Goal: Browse casually: Explore the website without a specific task or goal

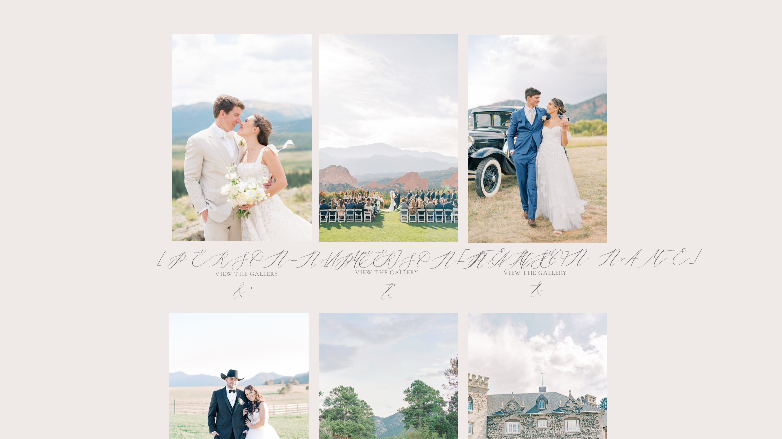
scroll to position [548, 0]
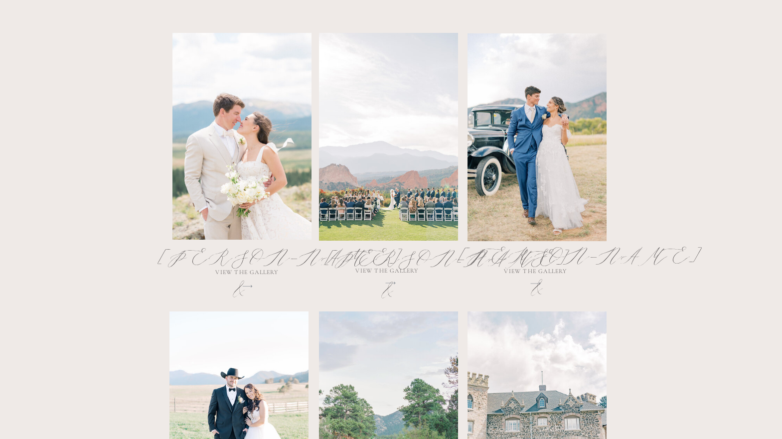
click at [240, 146] on div at bounding box center [241, 136] width 139 height 207
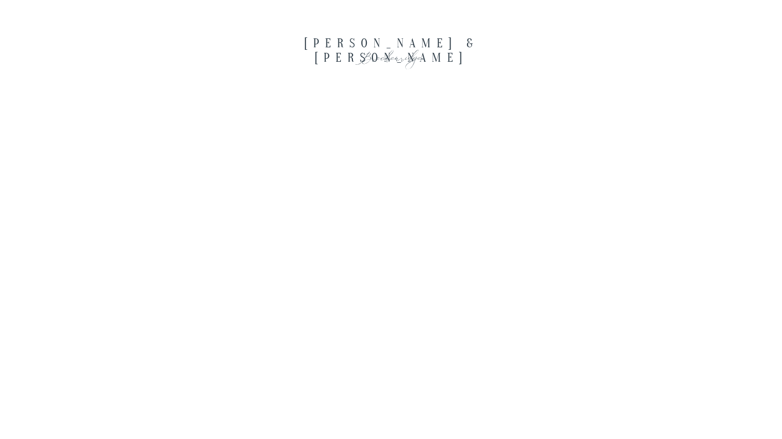
scroll to position [1644, 0]
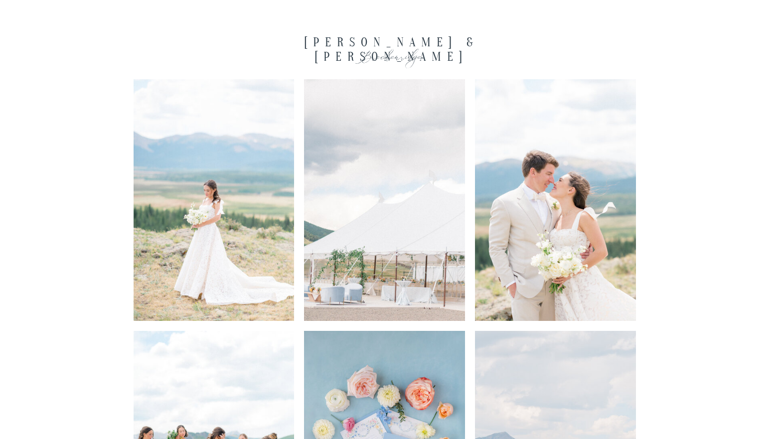
click at [200, 215] on img at bounding box center [214, 200] width 161 height 242
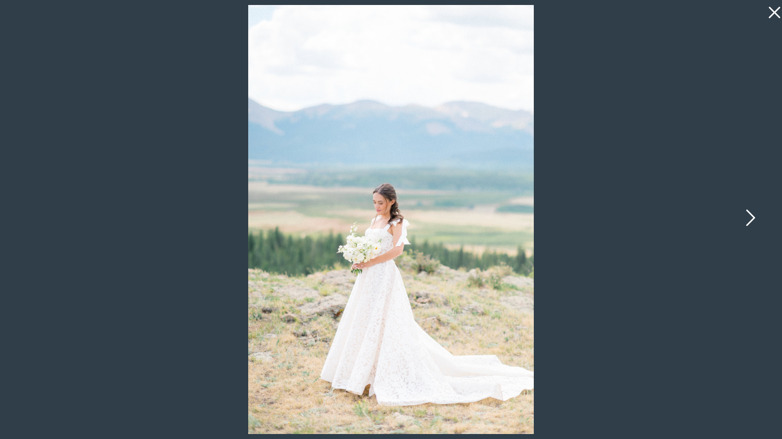
click at [749, 220] on icon at bounding box center [749, 220] width 25 height 30
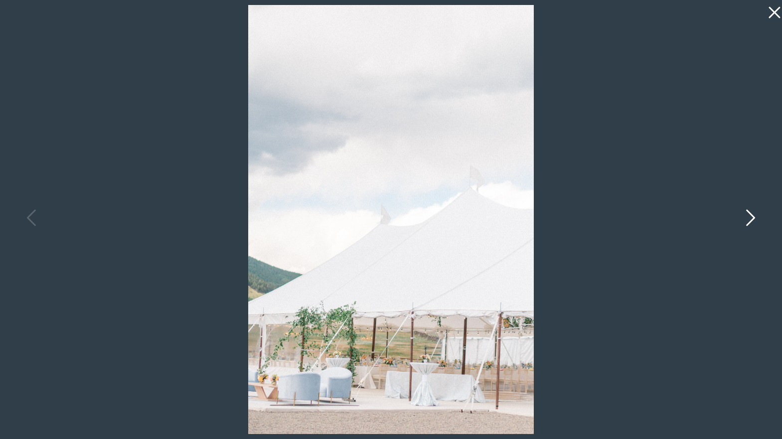
click at [749, 220] on icon at bounding box center [749, 220] width 25 height 30
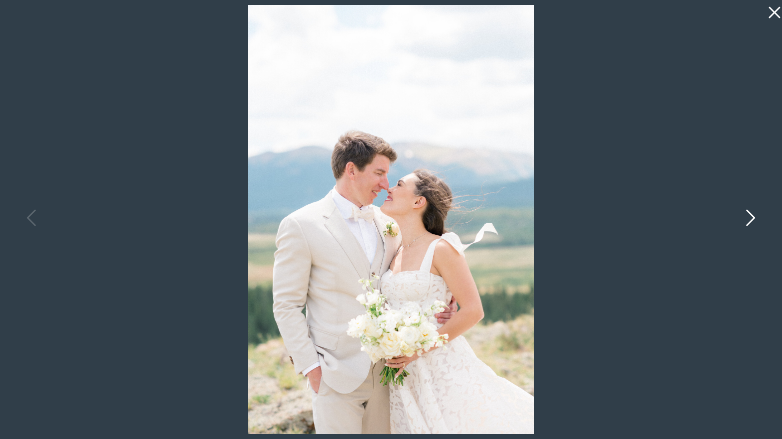
click at [749, 220] on icon at bounding box center [749, 220] width 25 height 30
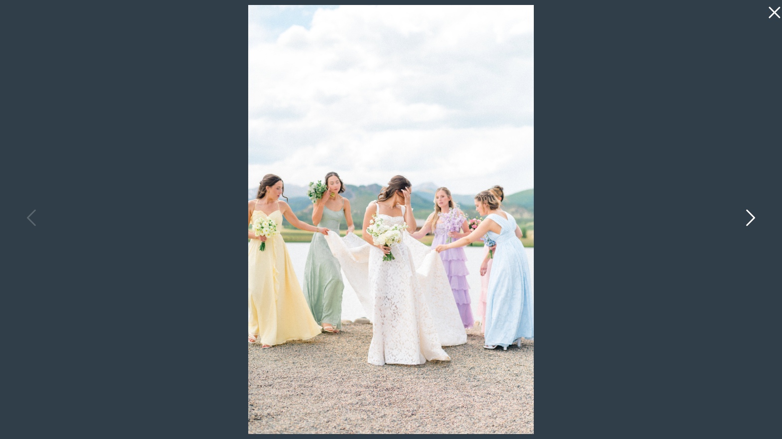
click at [749, 220] on icon at bounding box center [749, 220] width 25 height 30
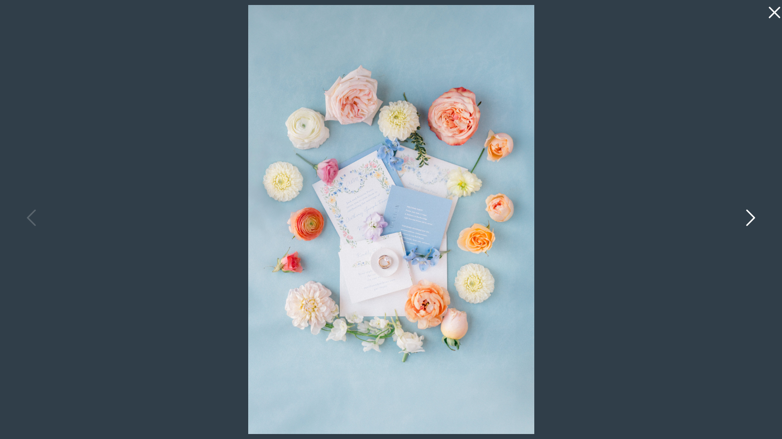
click at [749, 220] on icon at bounding box center [749, 220] width 25 height 30
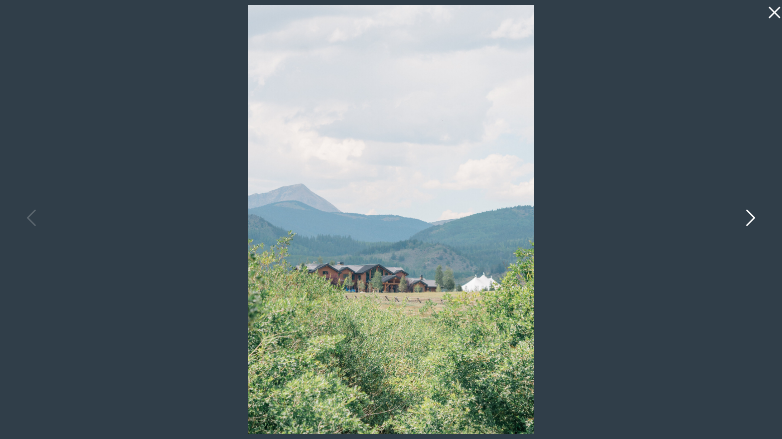
click at [749, 220] on icon at bounding box center [749, 220] width 25 height 30
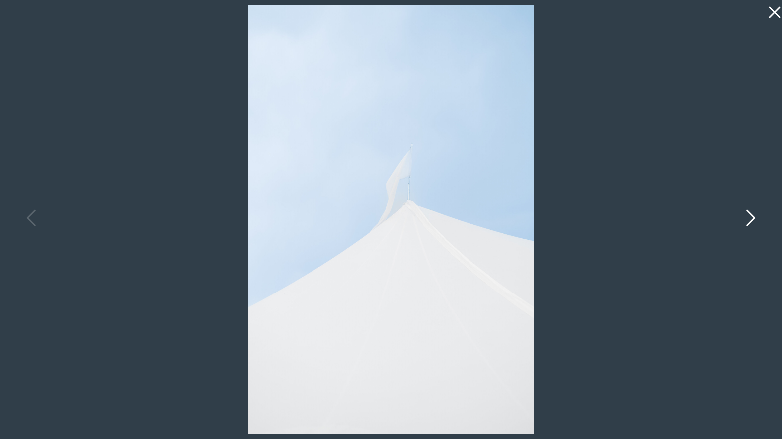
click at [749, 220] on icon at bounding box center [749, 220] width 25 height 30
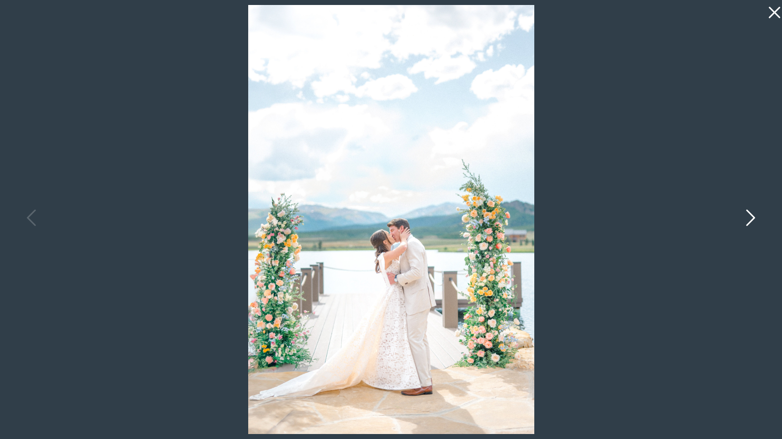
click at [749, 220] on icon at bounding box center [749, 220] width 25 height 30
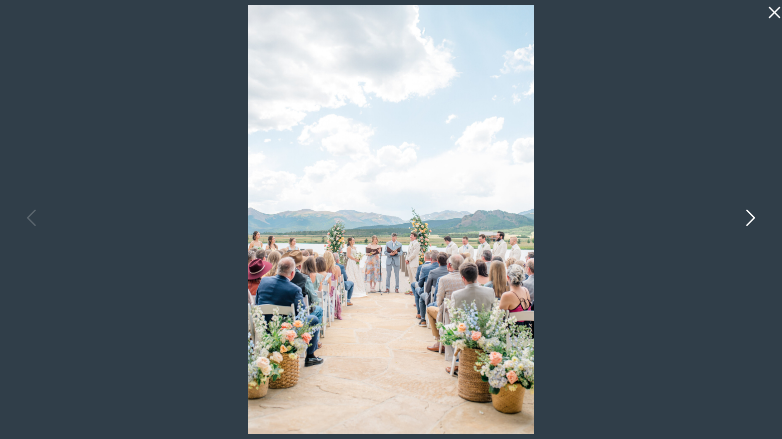
click at [749, 220] on icon at bounding box center [749, 220] width 25 height 30
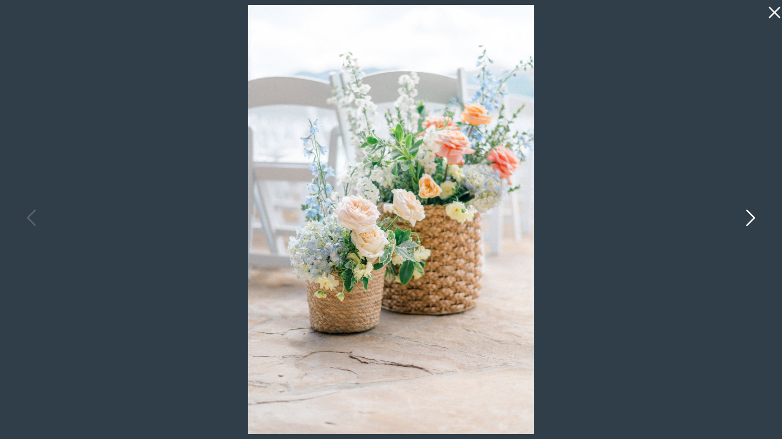
click at [749, 220] on icon at bounding box center [749, 220] width 25 height 30
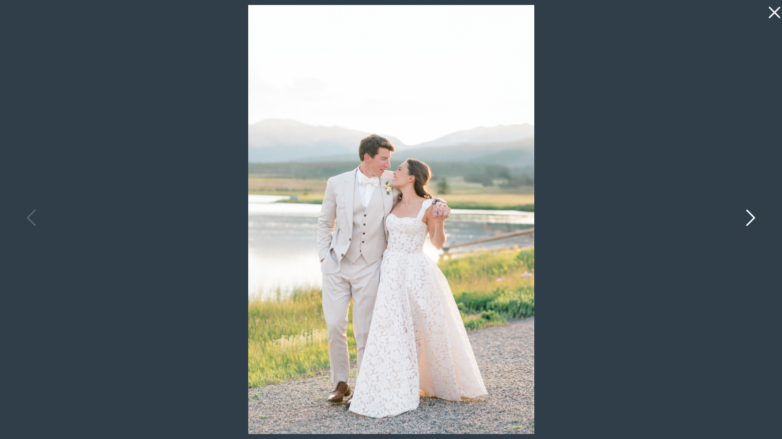
click at [749, 220] on icon at bounding box center [749, 220] width 25 height 30
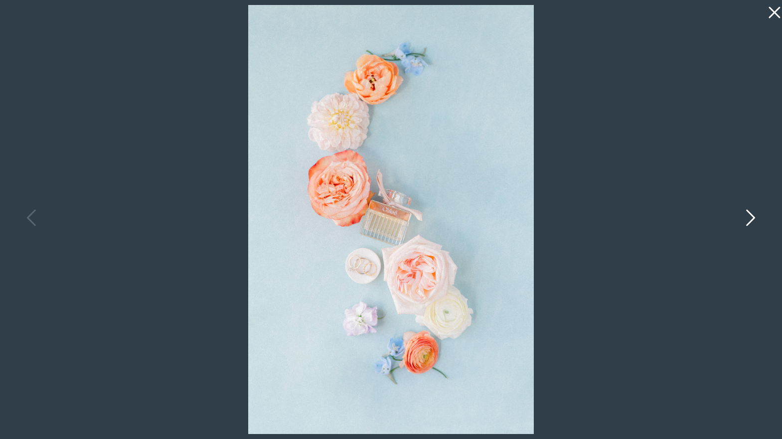
click at [749, 220] on icon at bounding box center [749, 220] width 25 height 30
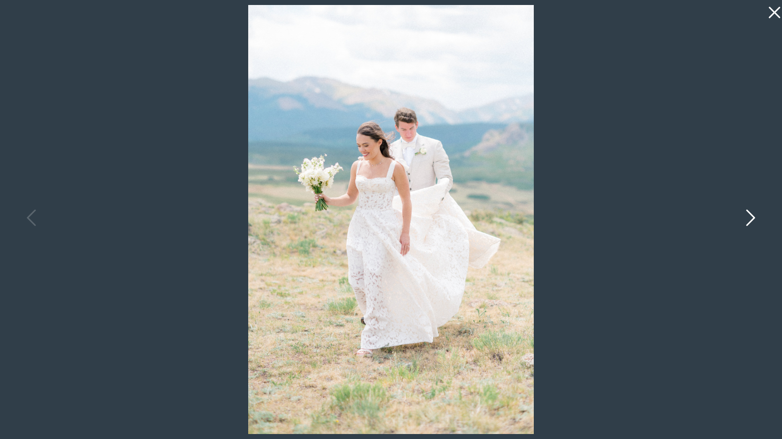
click at [749, 220] on icon at bounding box center [749, 220] width 25 height 30
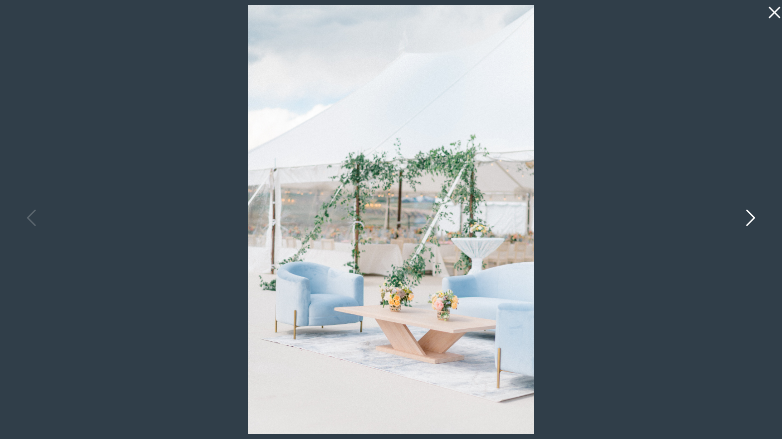
click at [749, 220] on icon at bounding box center [749, 220] width 25 height 30
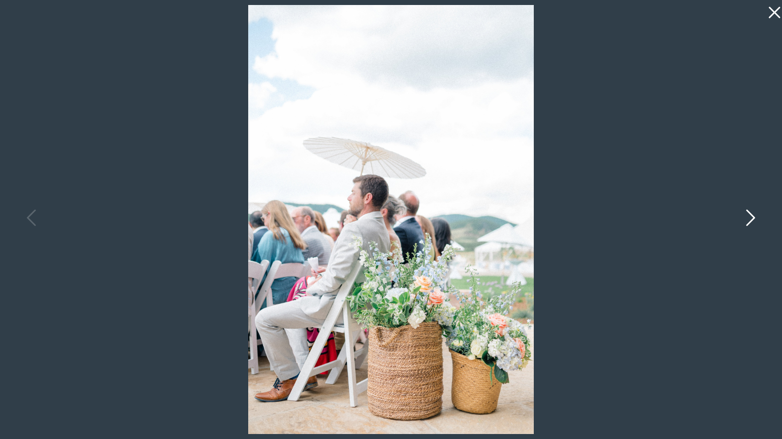
click at [749, 220] on icon at bounding box center [749, 220] width 25 height 30
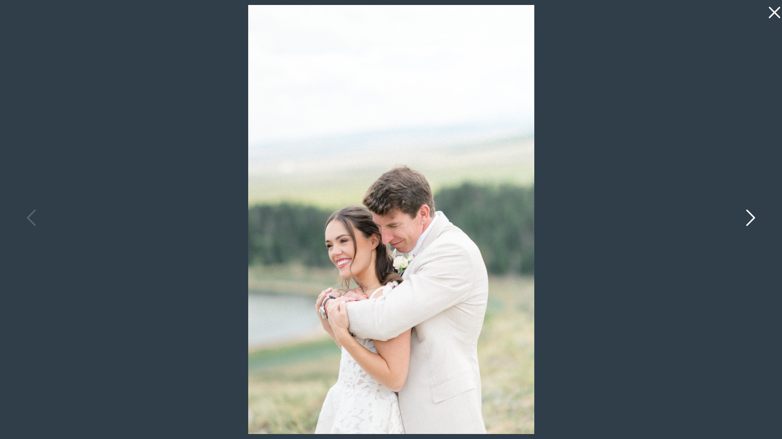
click at [749, 220] on icon at bounding box center [749, 220] width 25 height 30
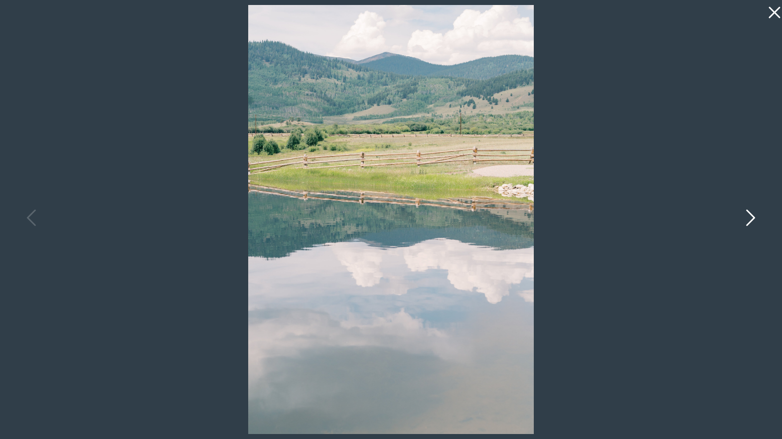
click at [749, 220] on icon at bounding box center [749, 220] width 25 height 30
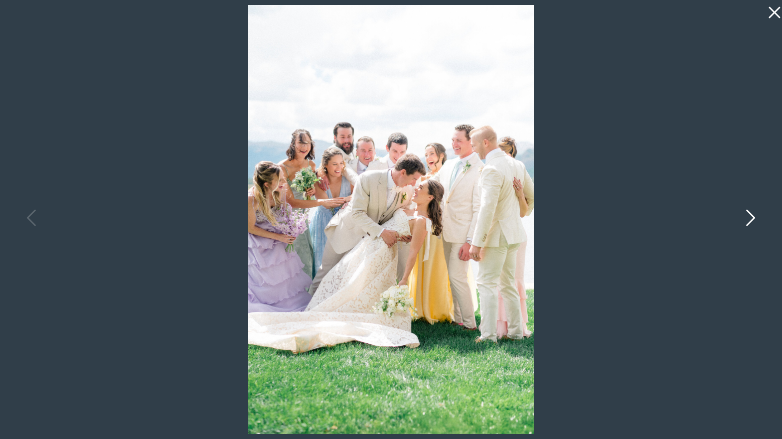
click at [749, 220] on icon at bounding box center [749, 220] width 25 height 30
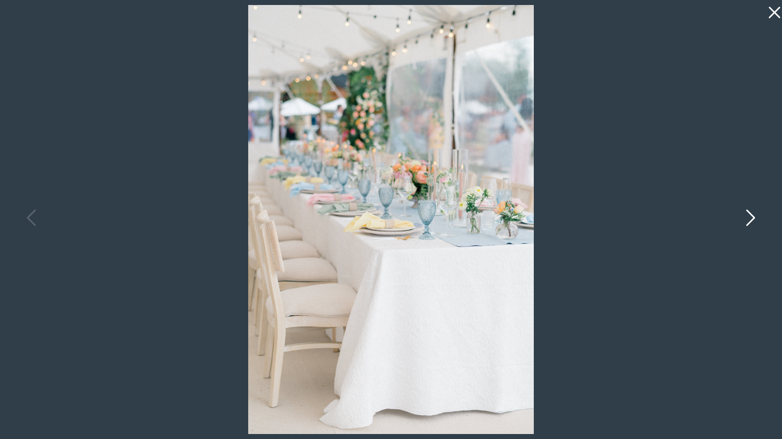
click at [749, 220] on icon at bounding box center [749, 220] width 25 height 30
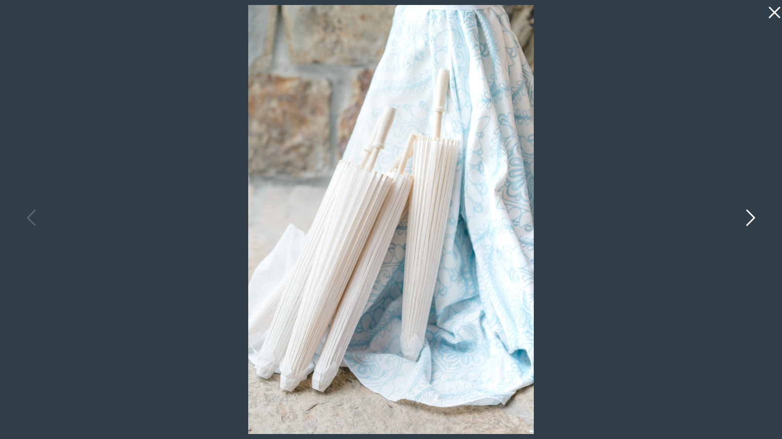
click at [749, 220] on icon at bounding box center [749, 220] width 25 height 30
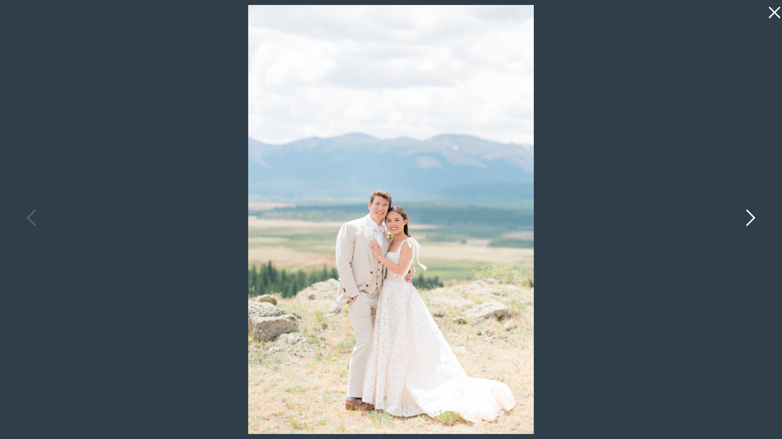
click at [749, 220] on icon at bounding box center [749, 220] width 25 height 30
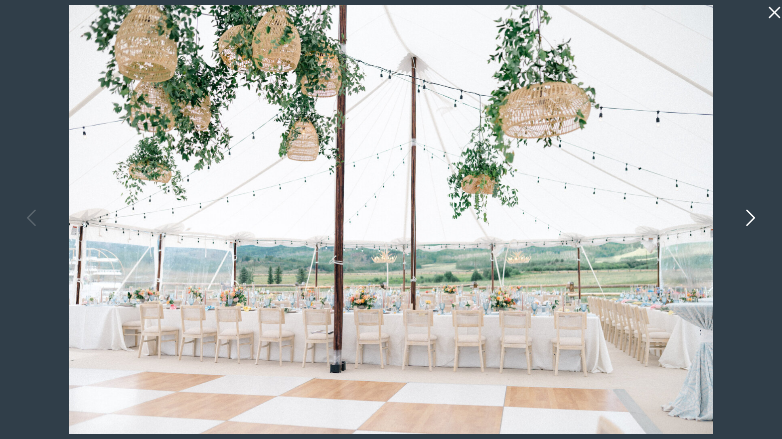
click at [749, 220] on icon at bounding box center [749, 220] width 25 height 30
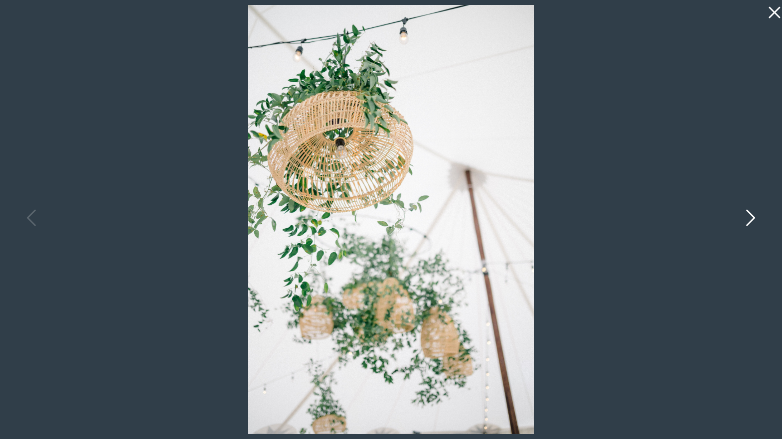
click at [749, 220] on icon at bounding box center [749, 220] width 25 height 30
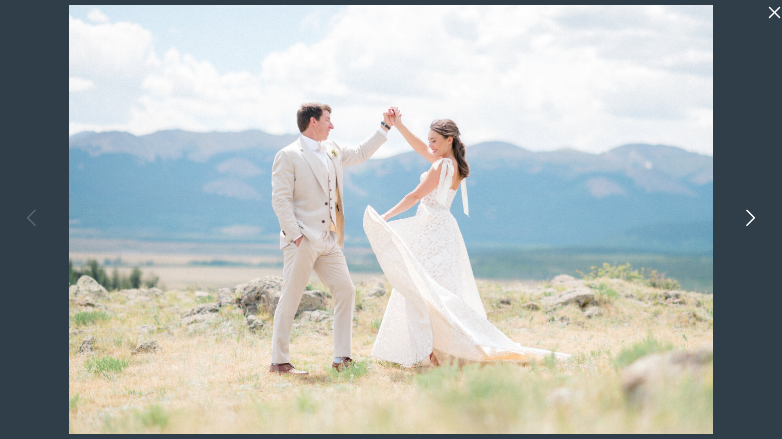
click at [749, 220] on icon at bounding box center [749, 220] width 25 height 30
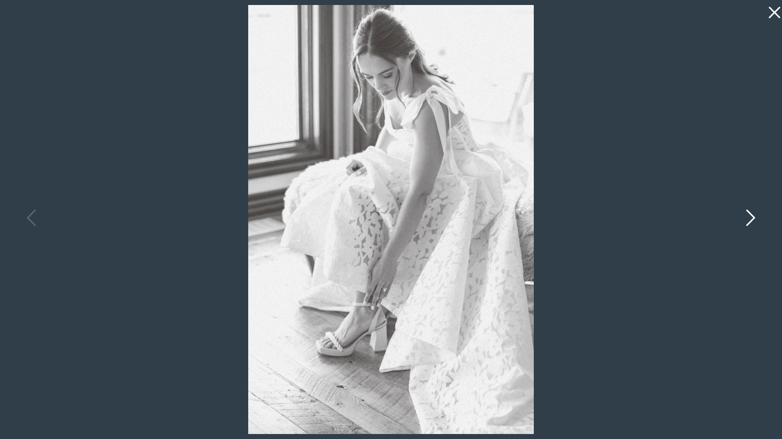
click at [749, 220] on icon at bounding box center [749, 220] width 25 height 30
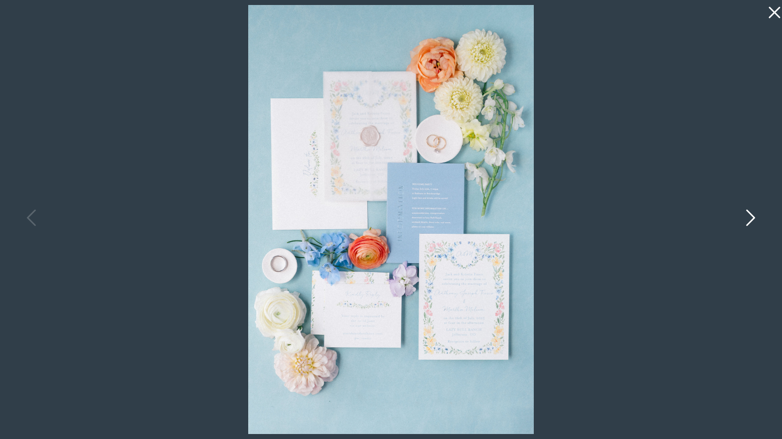
click at [749, 220] on icon at bounding box center [749, 220] width 25 height 30
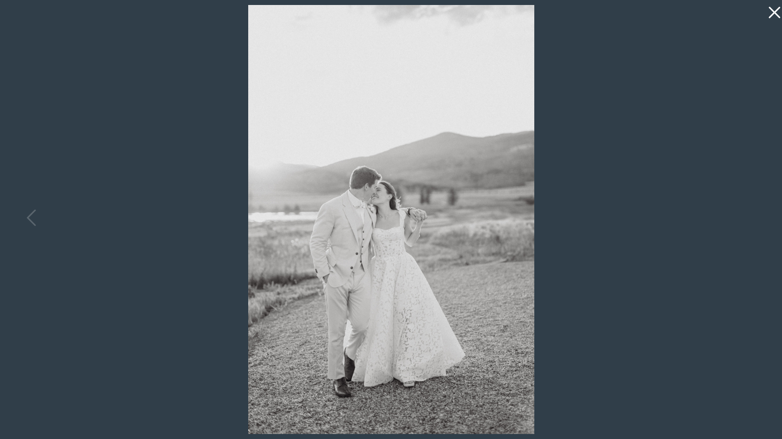
scroll to position [1793, 0]
click at [335, 261] on img at bounding box center [391, 219] width 286 height 429
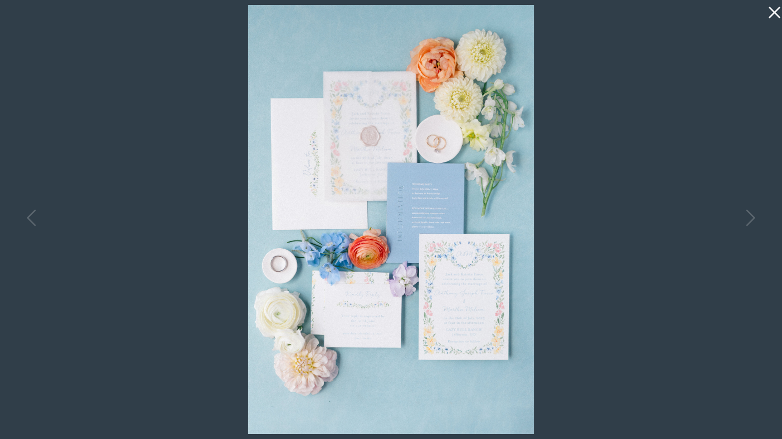
click at [769, 12] on icon at bounding box center [772, 10] width 20 height 20
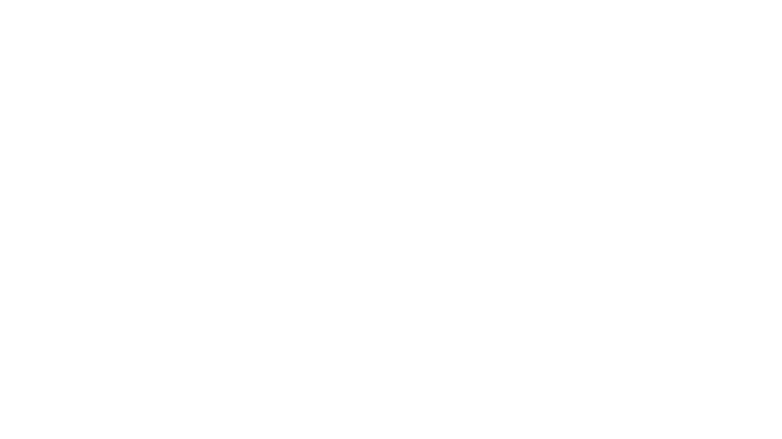
scroll to position [5779, 0]
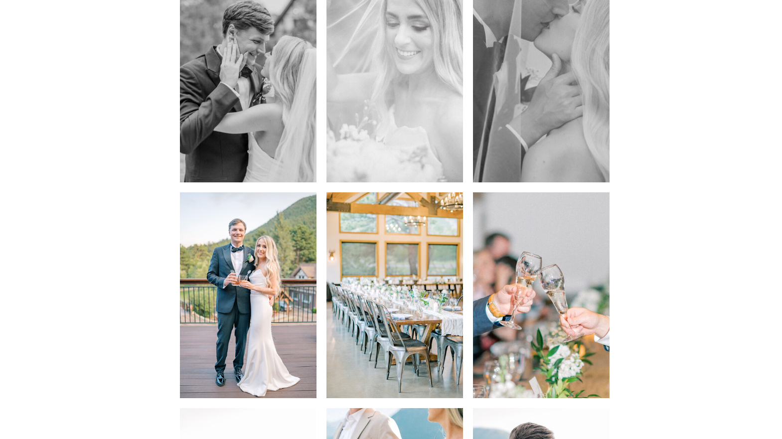
click at [255, 284] on img at bounding box center [248, 294] width 136 height 205
